Goal: Navigation & Orientation: Find specific page/section

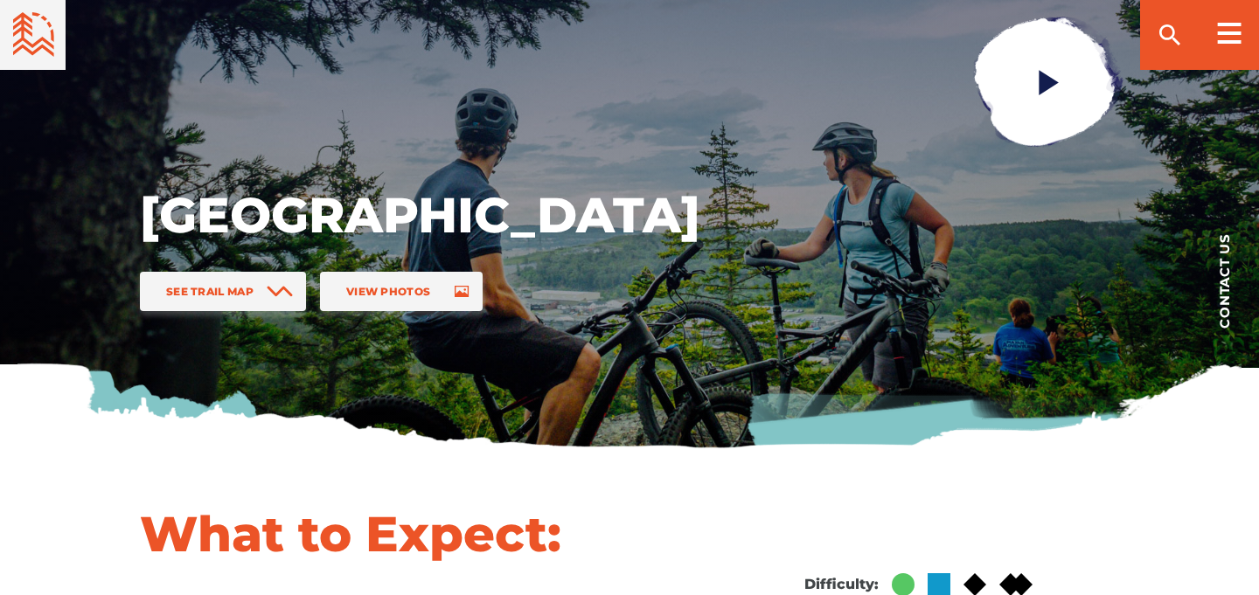
scroll to position [249, 0]
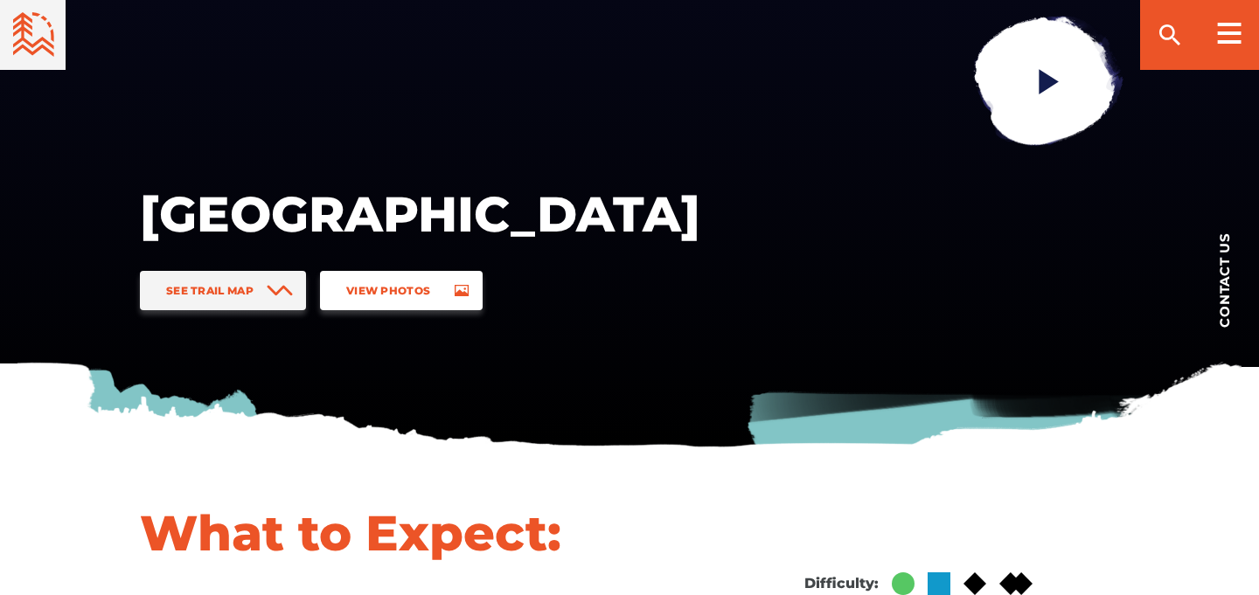
click at [426, 296] on span "View Photos" at bounding box center [388, 290] width 84 height 13
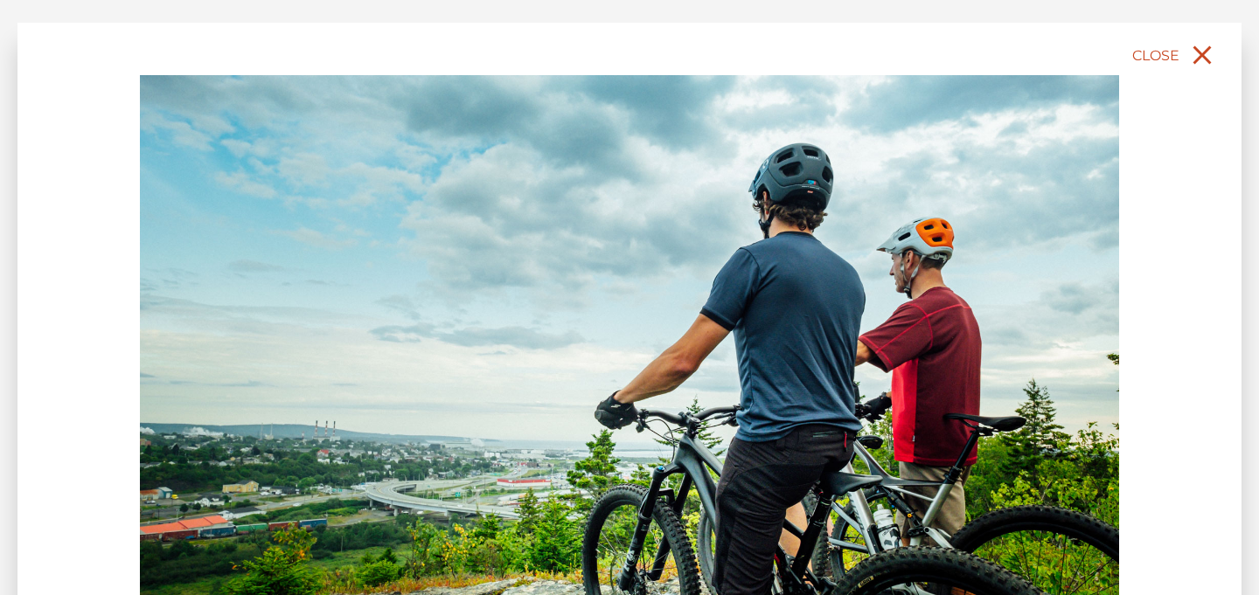
click at [1185, 60] on button "Close" at bounding box center [1175, 55] width 93 height 38
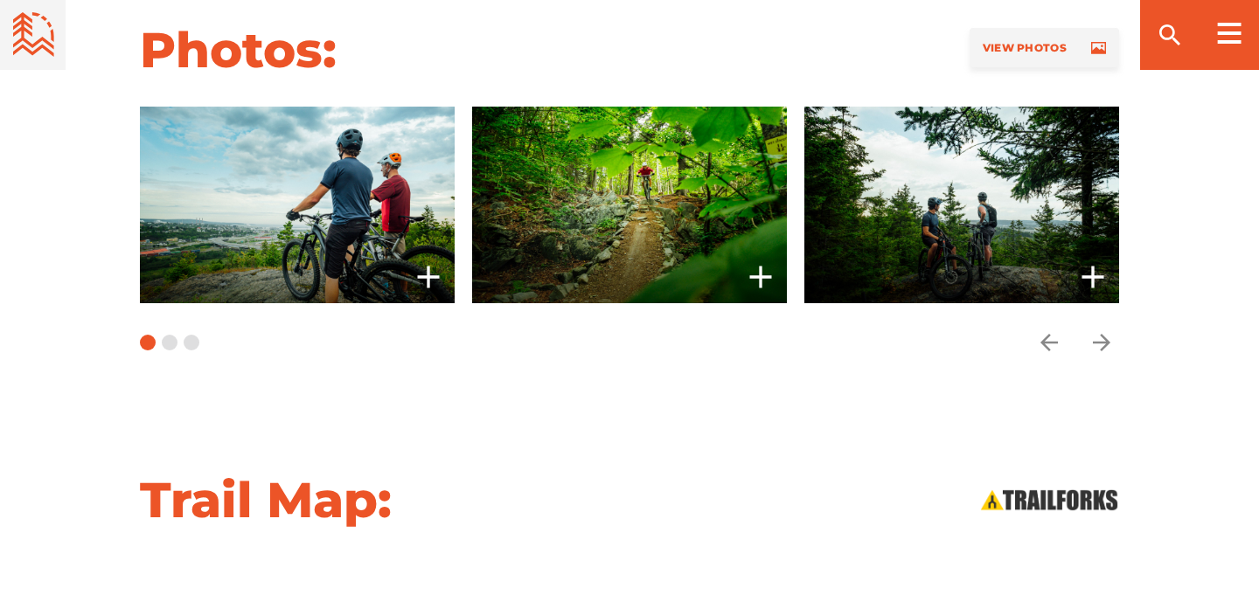
scroll to position [1350, 0]
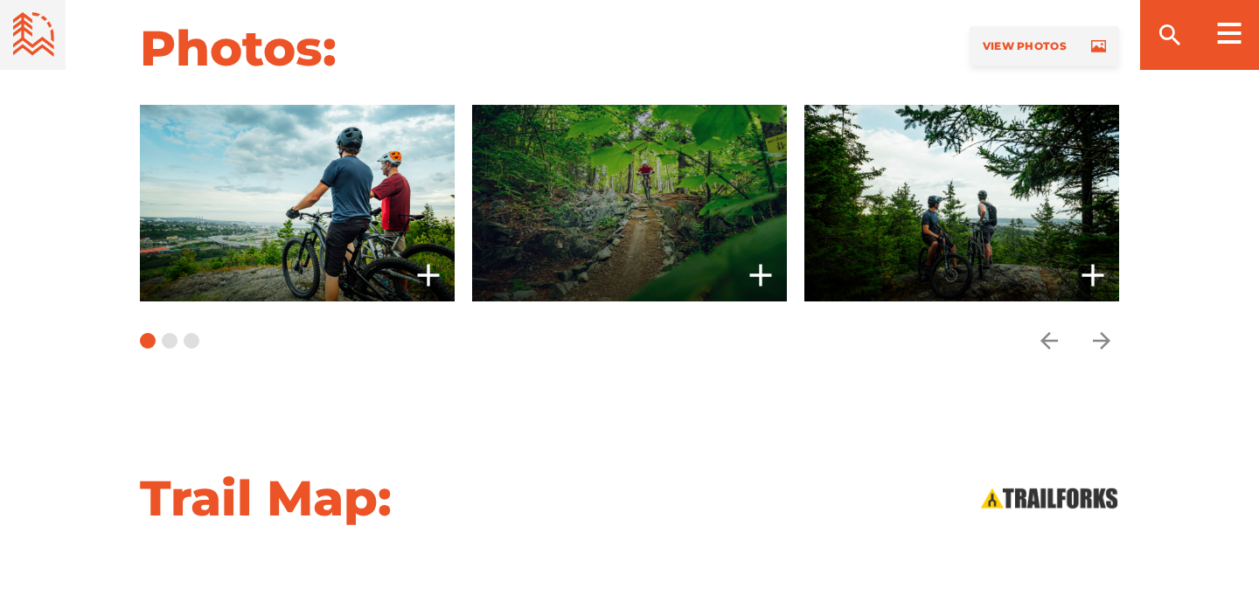
click at [665, 229] on span at bounding box center [629, 203] width 315 height 197
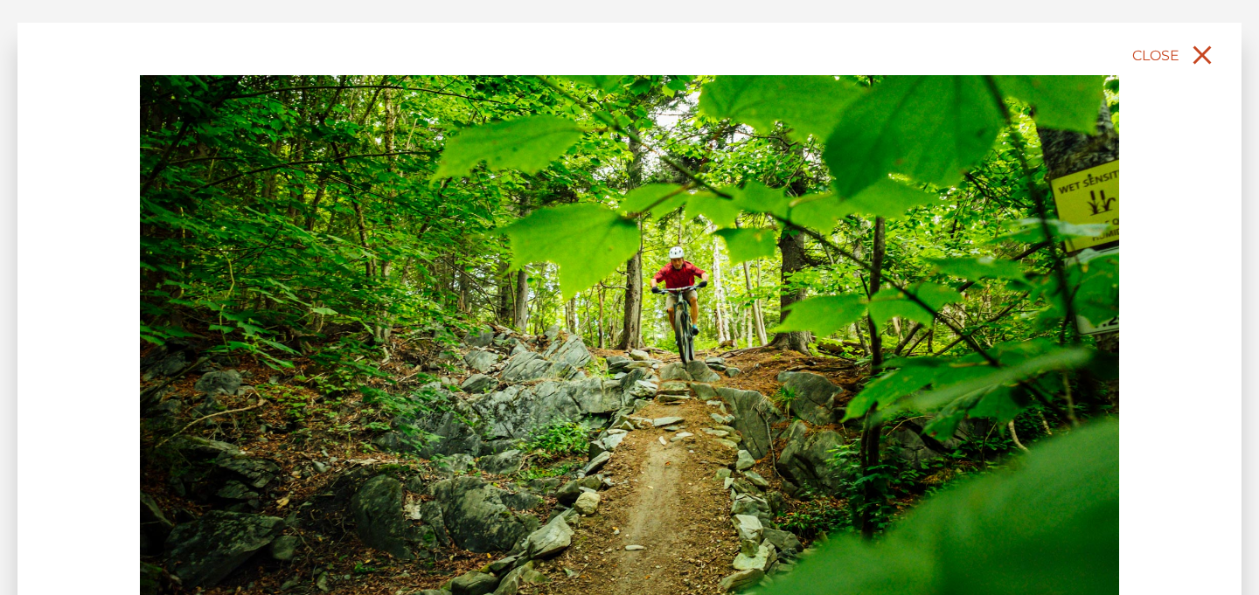
click at [1195, 61] on icon "close" at bounding box center [1202, 55] width 18 height 18
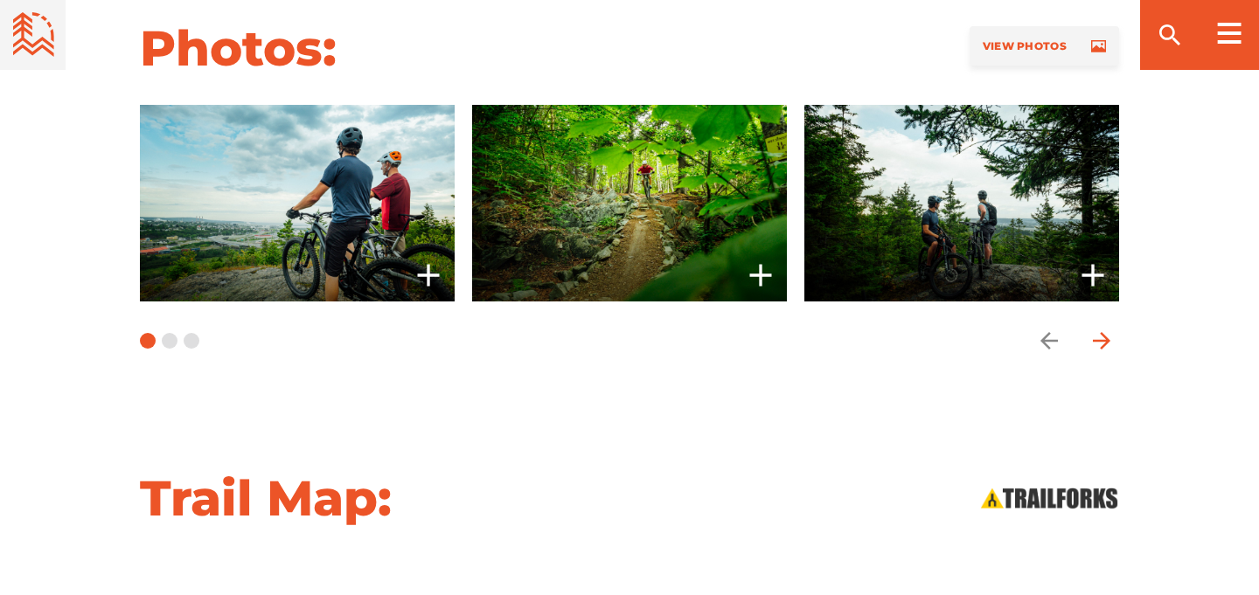
click at [1100, 348] on icon "arrow forward" at bounding box center [1101, 340] width 17 height 17
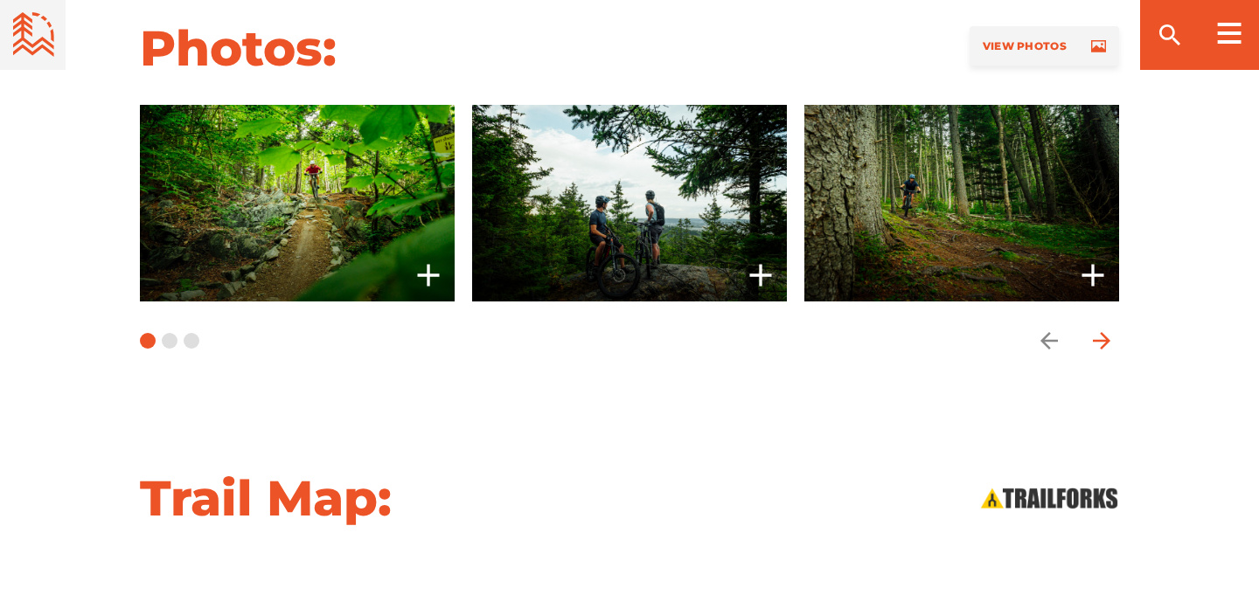
click at [1100, 348] on icon "arrow forward" at bounding box center [1101, 340] width 17 height 17
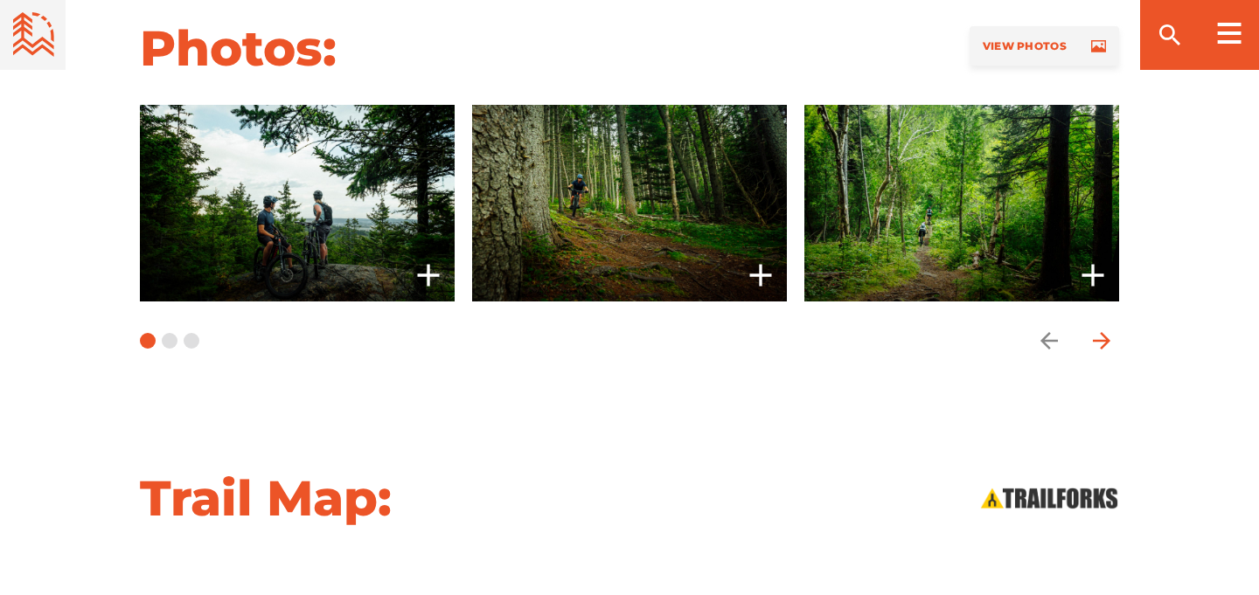
click at [1100, 348] on icon "arrow forward" at bounding box center [1101, 340] width 17 height 17
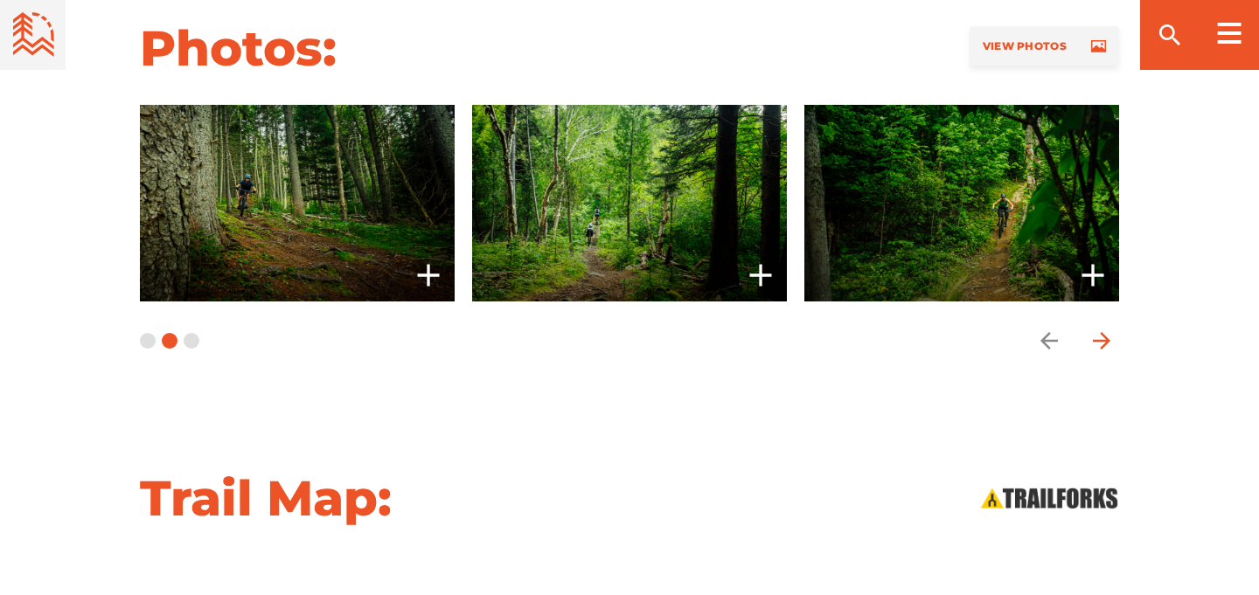
click at [1100, 348] on icon "arrow forward" at bounding box center [1101, 340] width 17 height 17
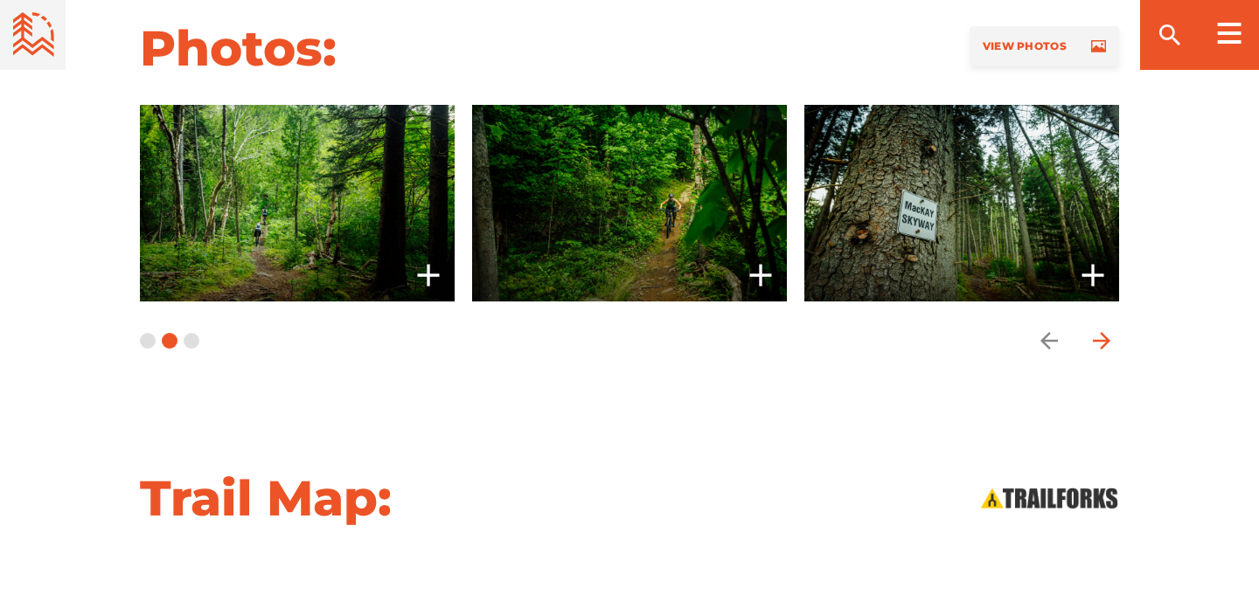
click at [1100, 348] on icon "arrow forward" at bounding box center [1101, 340] width 17 height 17
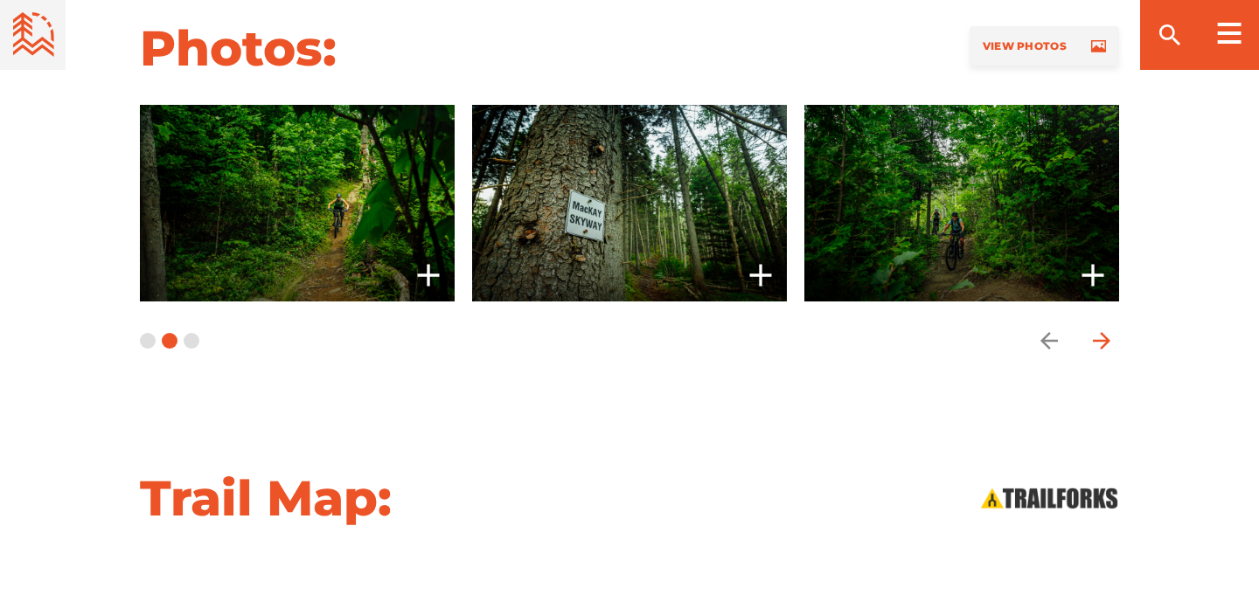
click at [1100, 348] on icon "arrow forward" at bounding box center [1101, 340] width 17 height 17
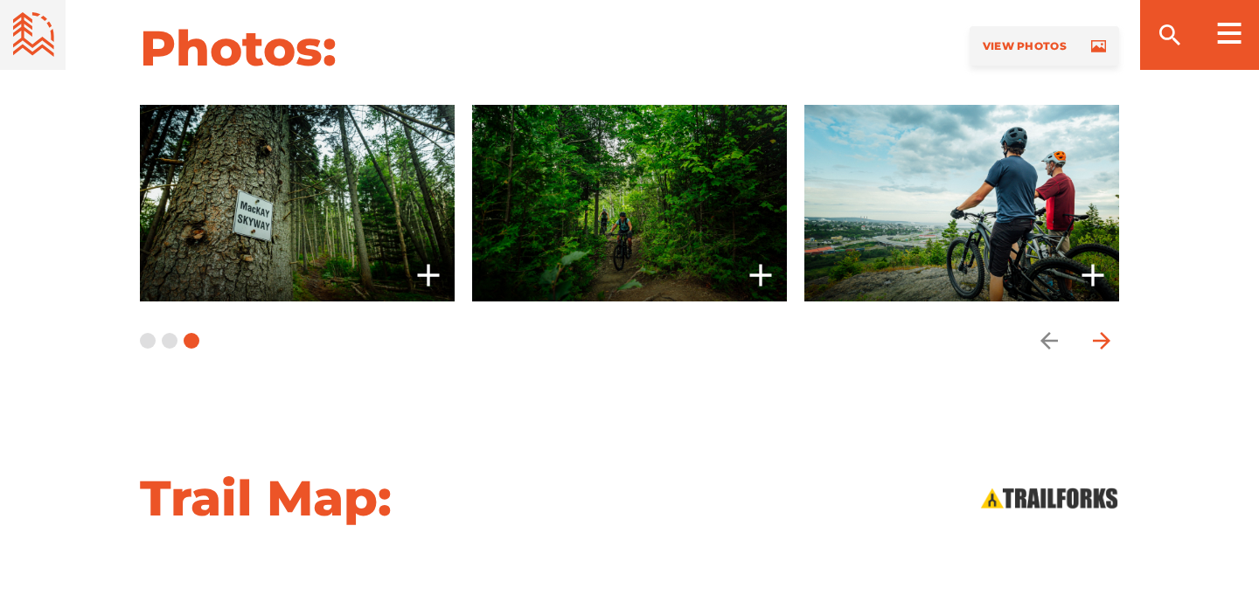
click at [1100, 348] on icon "arrow forward" at bounding box center [1101, 340] width 17 height 17
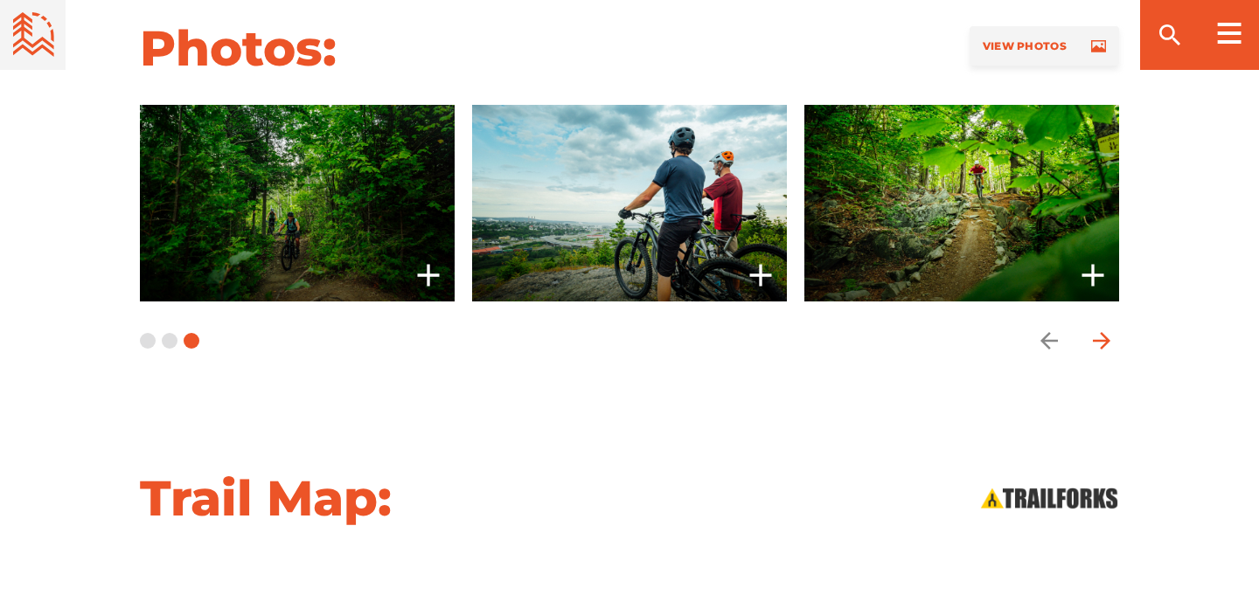
click at [1100, 348] on icon "arrow forward" at bounding box center [1101, 340] width 17 height 17
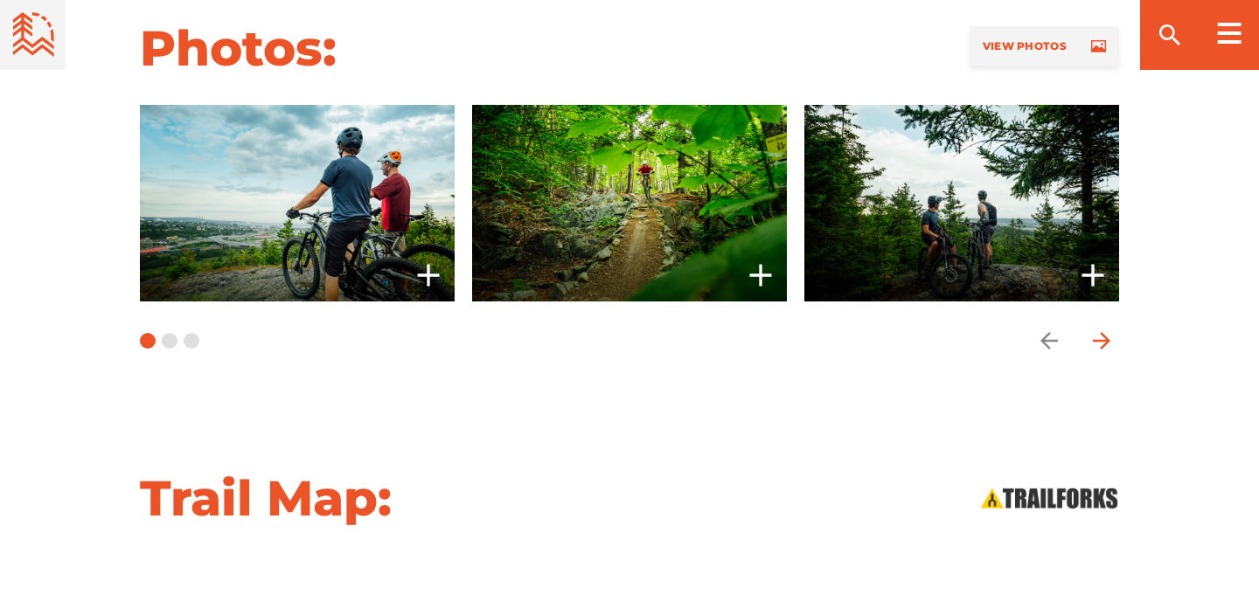
click at [1100, 348] on icon "arrow forward" at bounding box center [1101, 340] width 17 height 17
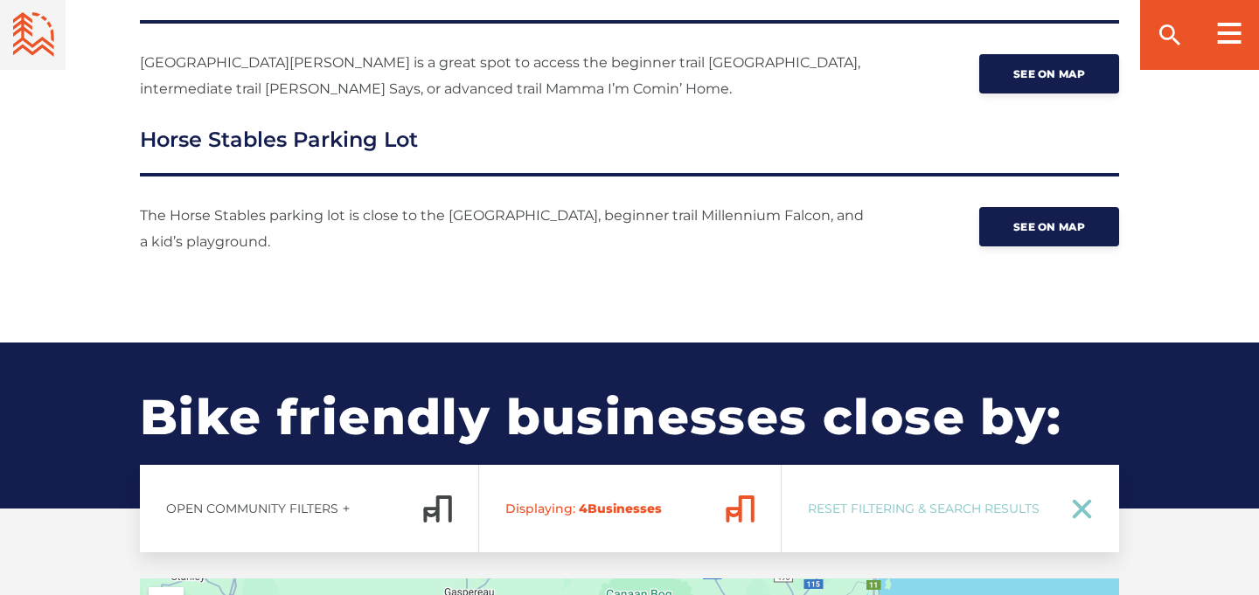
scroll to position [2443, 0]
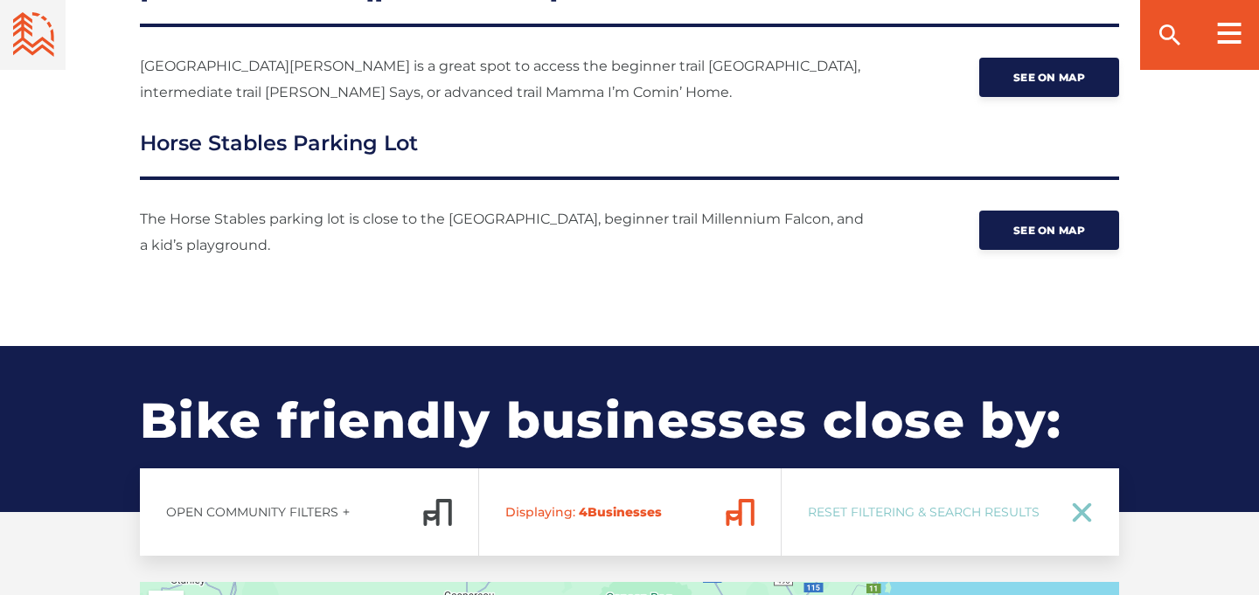
click at [142, 141] on h3 "Horse Stables Parking Lot" at bounding box center [629, 154] width 979 height 52
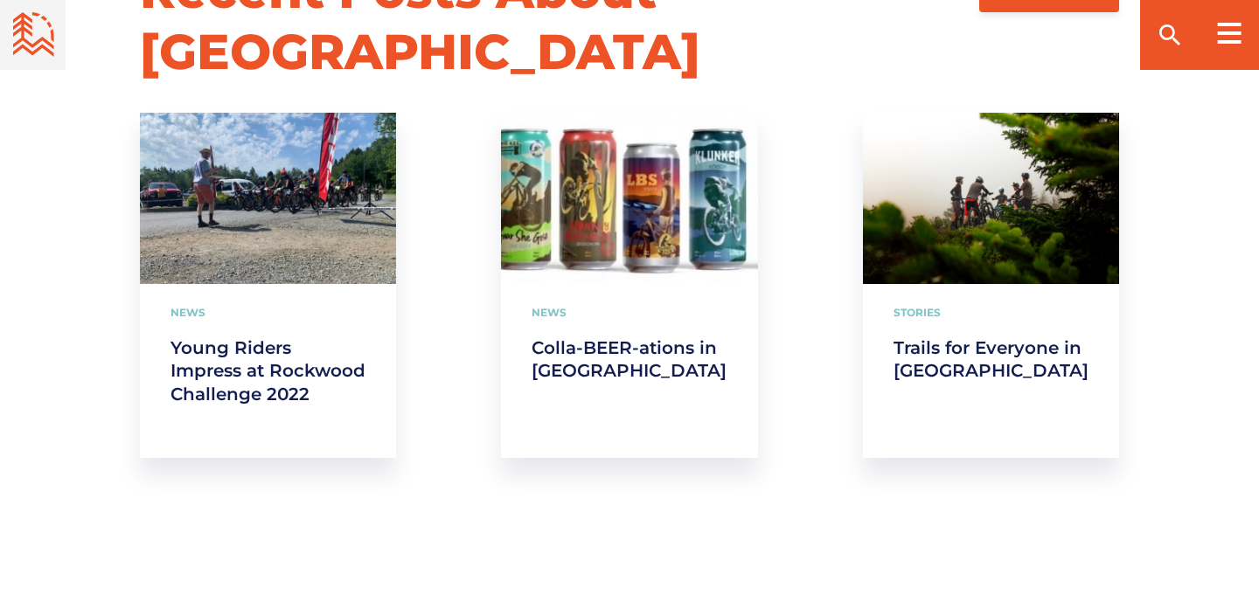
scroll to position [4511, 0]
